Goal: Obtain resource: Obtain resource

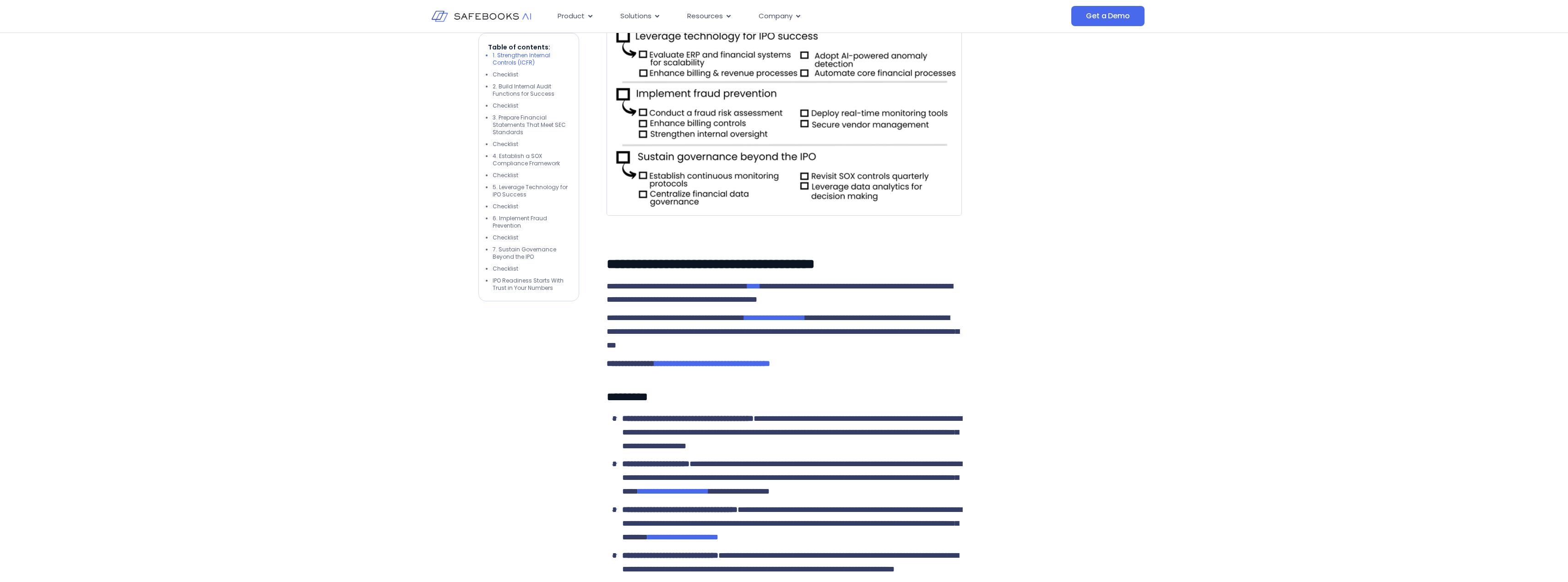
scroll to position [641, 0]
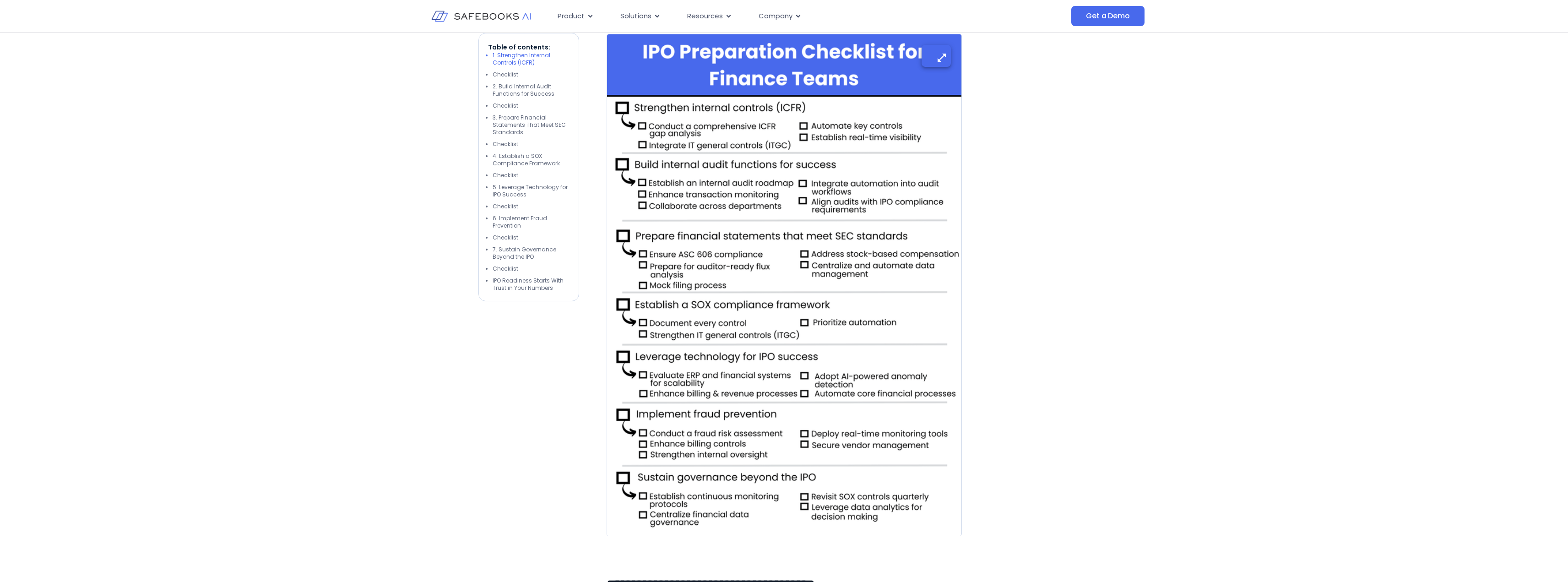
click at [739, 243] on img at bounding box center [785, 285] width 355 height 502
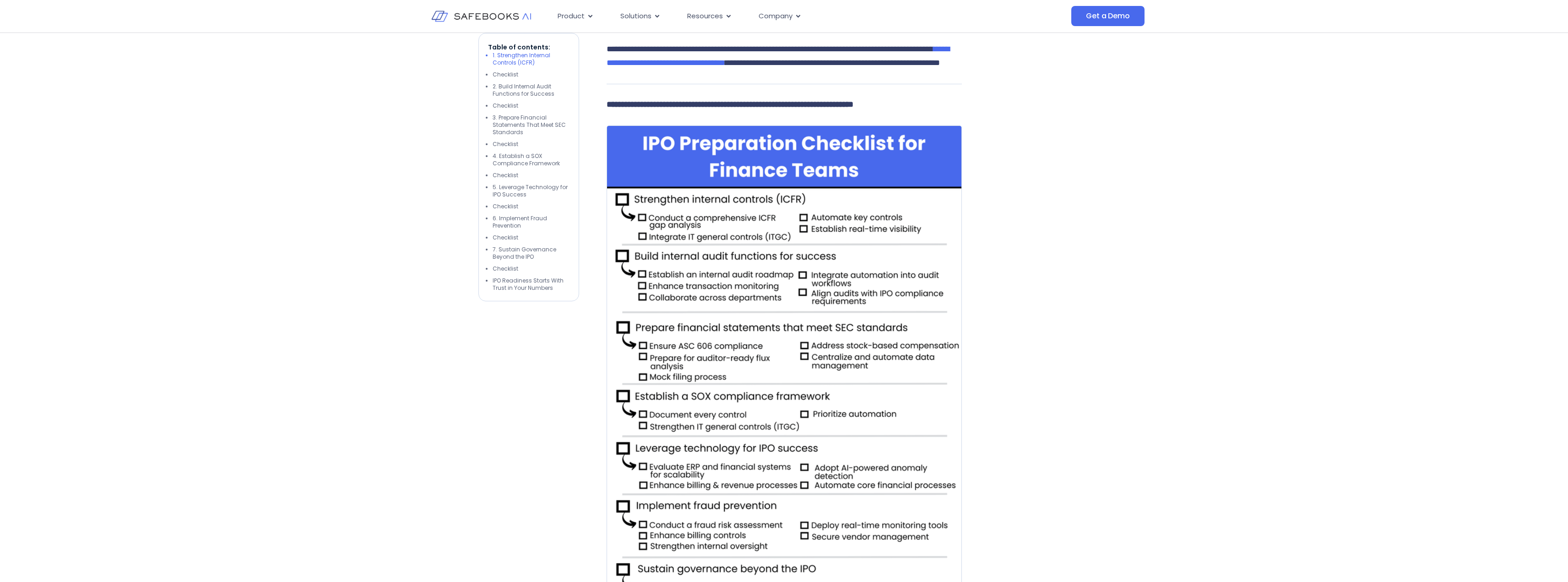
scroll to position [275, 0]
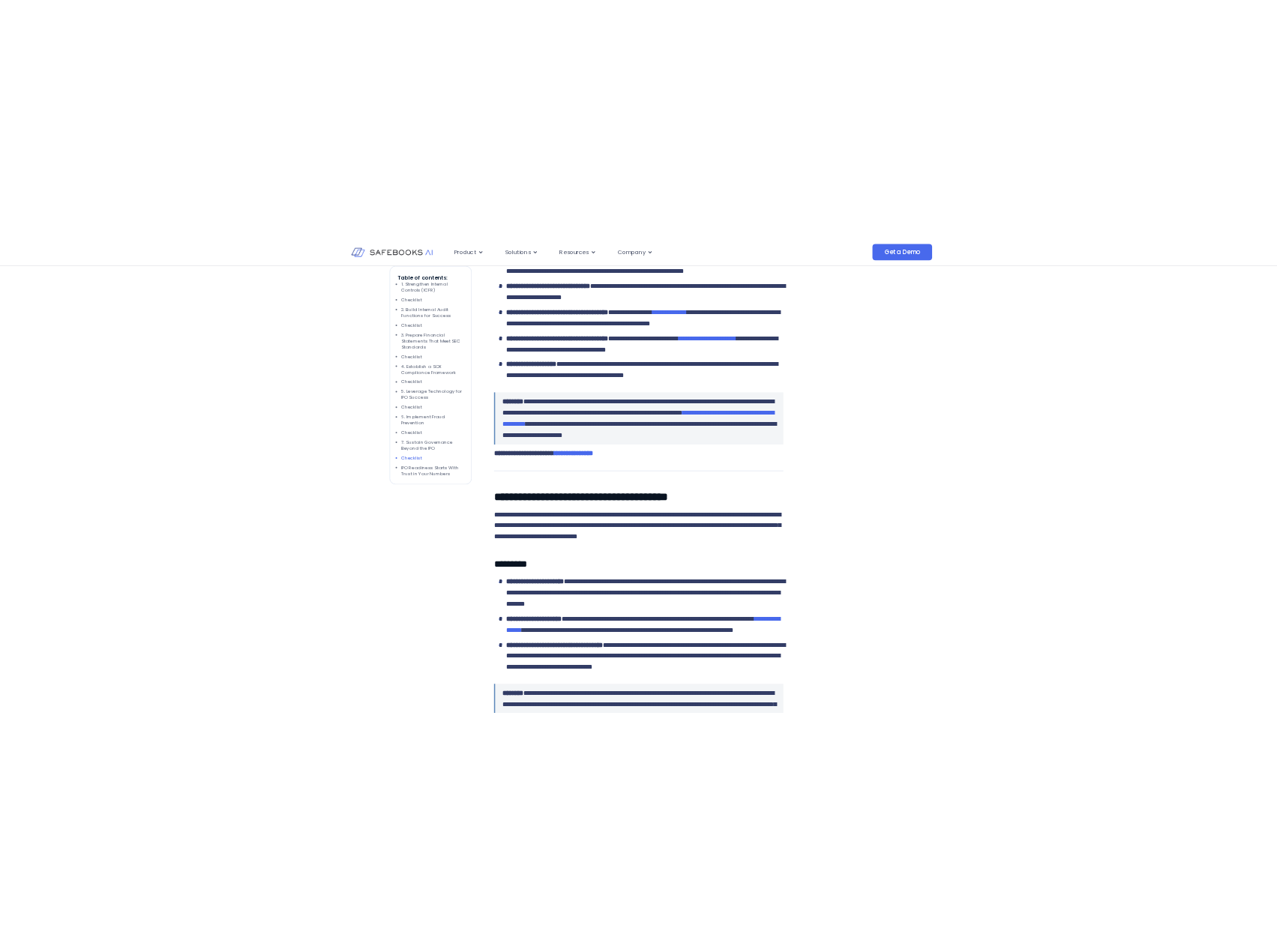
scroll to position [3544, 0]
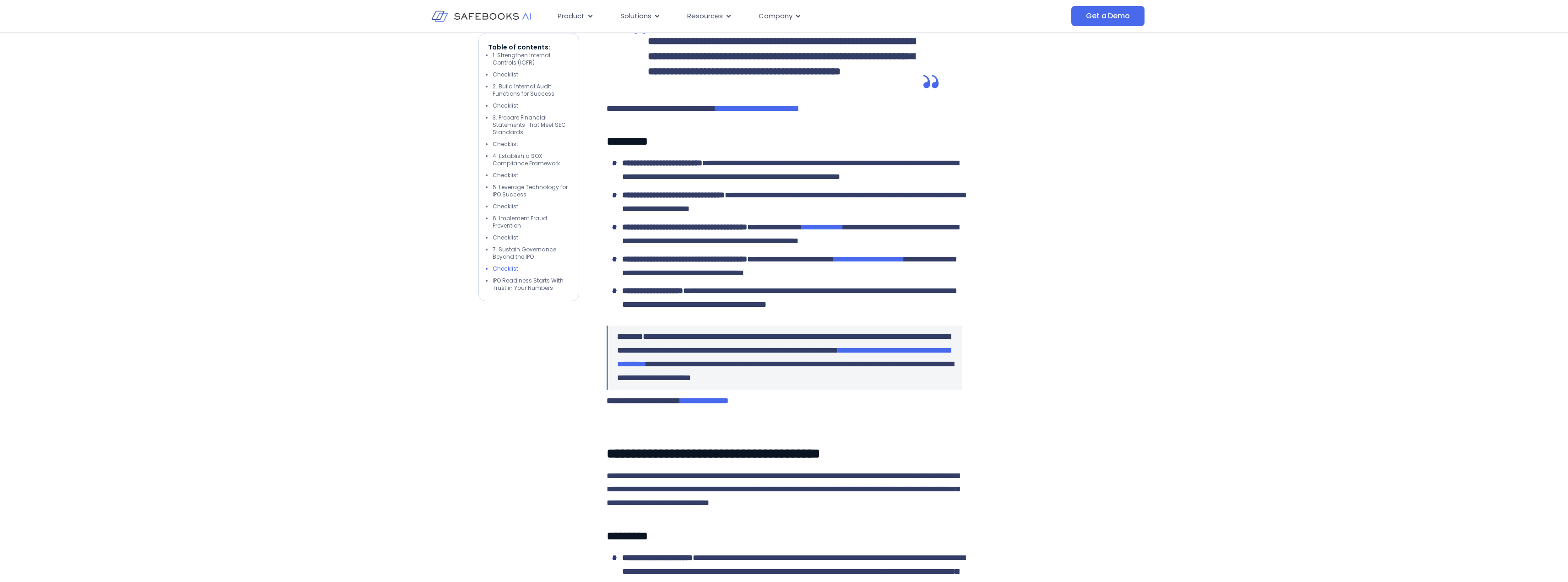
drag, startPoint x: 606, startPoint y: 184, endPoint x: 662, endPoint y: 212, distance: 62.6
copy p "**********"
